Goal: Transaction & Acquisition: Subscribe to service/newsletter

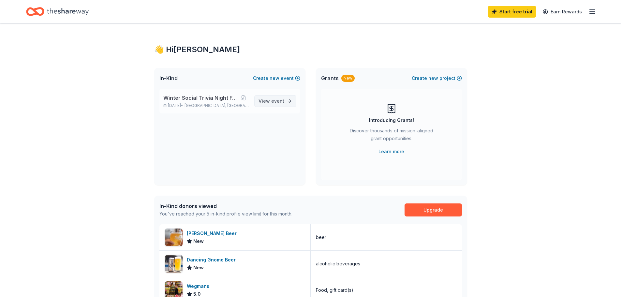
click at [273, 99] on span "event" at bounding box center [277, 101] width 13 height 6
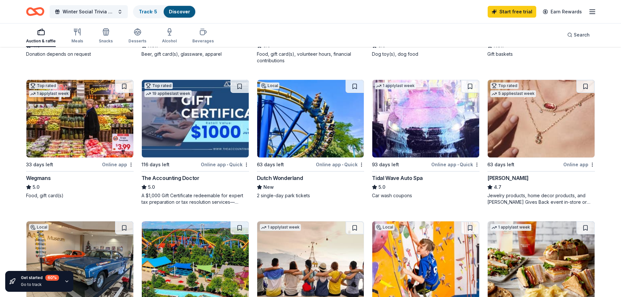
scroll to position [326, 0]
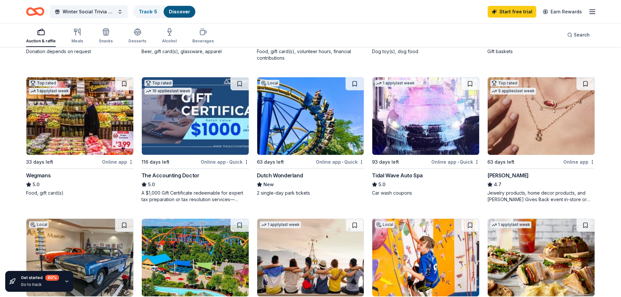
click at [546, 126] on img at bounding box center [541, 116] width 107 height 78
click at [554, 128] on img at bounding box center [541, 116] width 107 height 78
click at [546, 129] on img at bounding box center [541, 116] width 107 height 78
click at [518, 11] on link "Start free trial" at bounding box center [512, 12] width 49 height 12
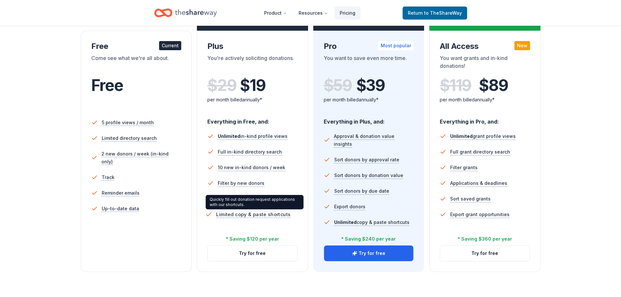
scroll to position [98, 0]
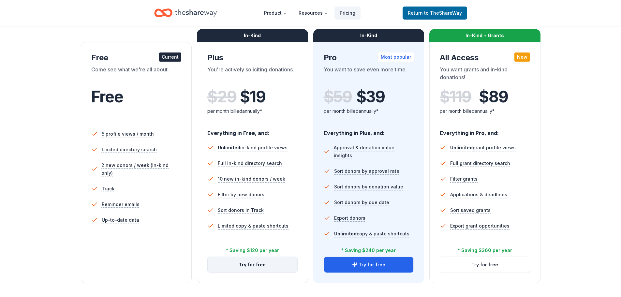
click at [244, 264] on button "Try for free" at bounding box center [253, 265] width 90 height 16
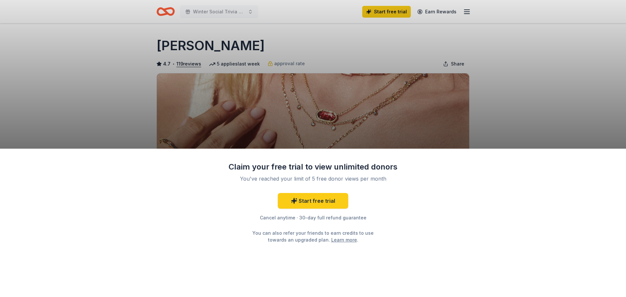
click at [504, 112] on div "Claim your free trial to view unlimited donors You've reached your limit of 5 f…" at bounding box center [313, 148] width 626 height 297
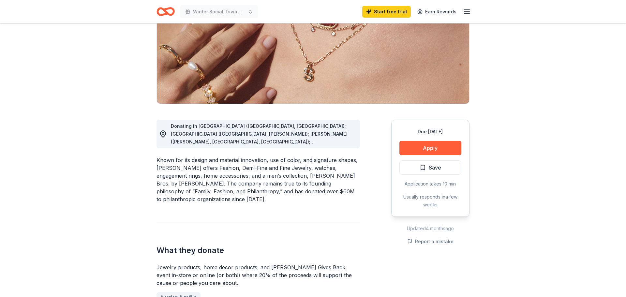
scroll to position [98, 0]
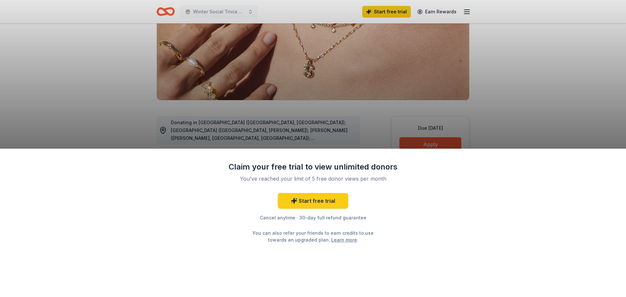
click at [332, 239] on link "Learn more" at bounding box center [344, 239] width 26 height 7
click at [307, 198] on link "Start free trial" at bounding box center [313, 201] width 70 height 16
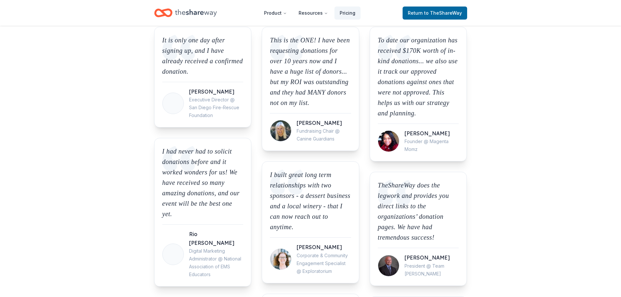
scroll to position [554, 0]
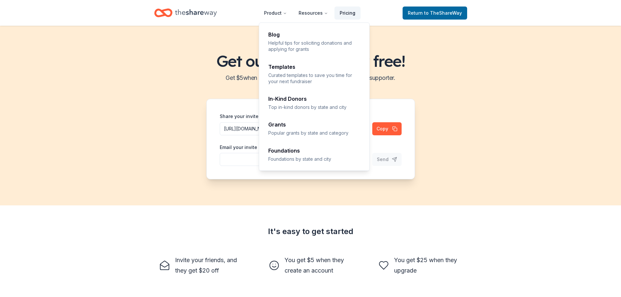
click at [349, 15] on link "Pricing" at bounding box center [348, 13] width 26 height 13
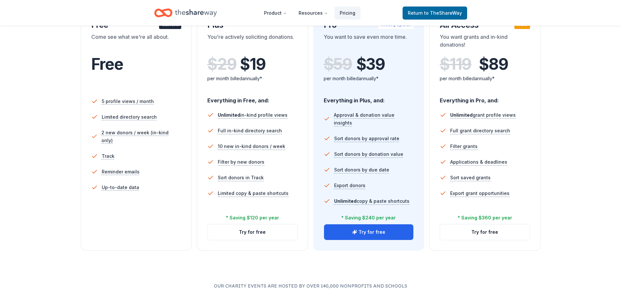
scroll to position [98, 0]
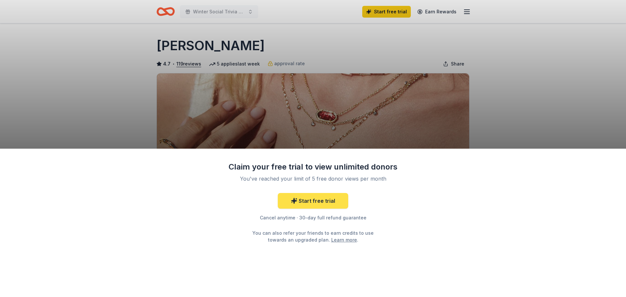
click at [318, 201] on link "Start free trial" at bounding box center [313, 201] width 70 height 16
click at [315, 202] on link "Start free trial" at bounding box center [313, 201] width 70 height 16
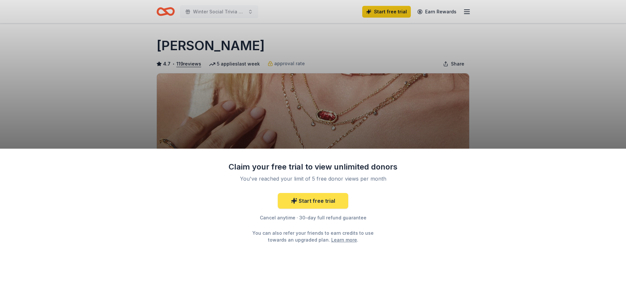
click at [315, 202] on link "Start free trial" at bounding box center [313, 201] width 70 height 16
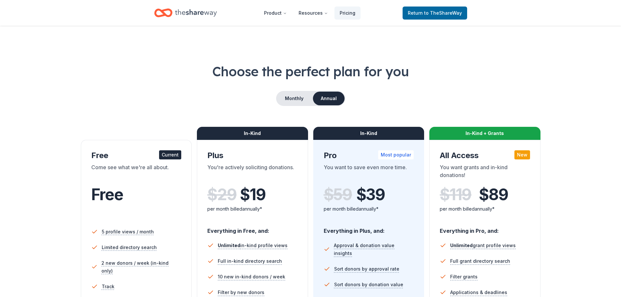
scroll to position [94, 0]
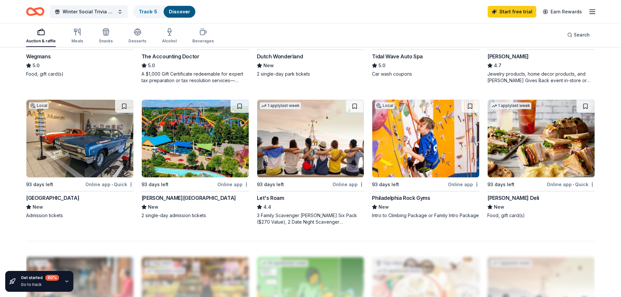
scroll to position [457, 0]
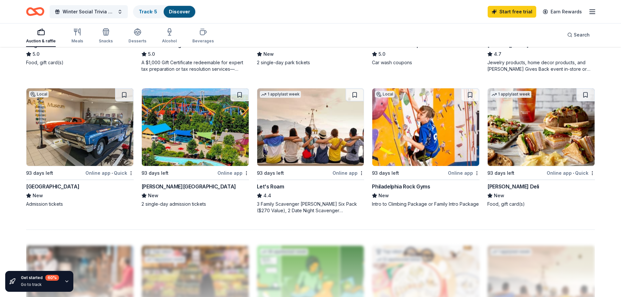
click at [424, 126] on img at bounding box center [425, 127] width 107 height 78
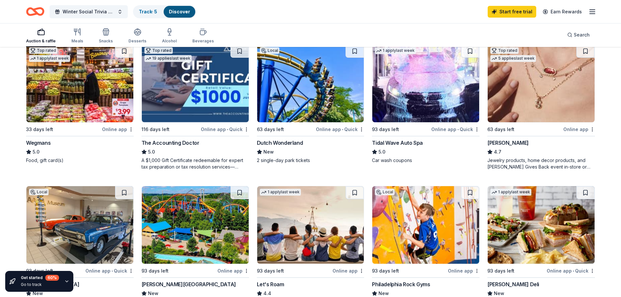
scroll to position [326, 0]
